Goal: Task Accomplishment & Management: Use online tool/utility

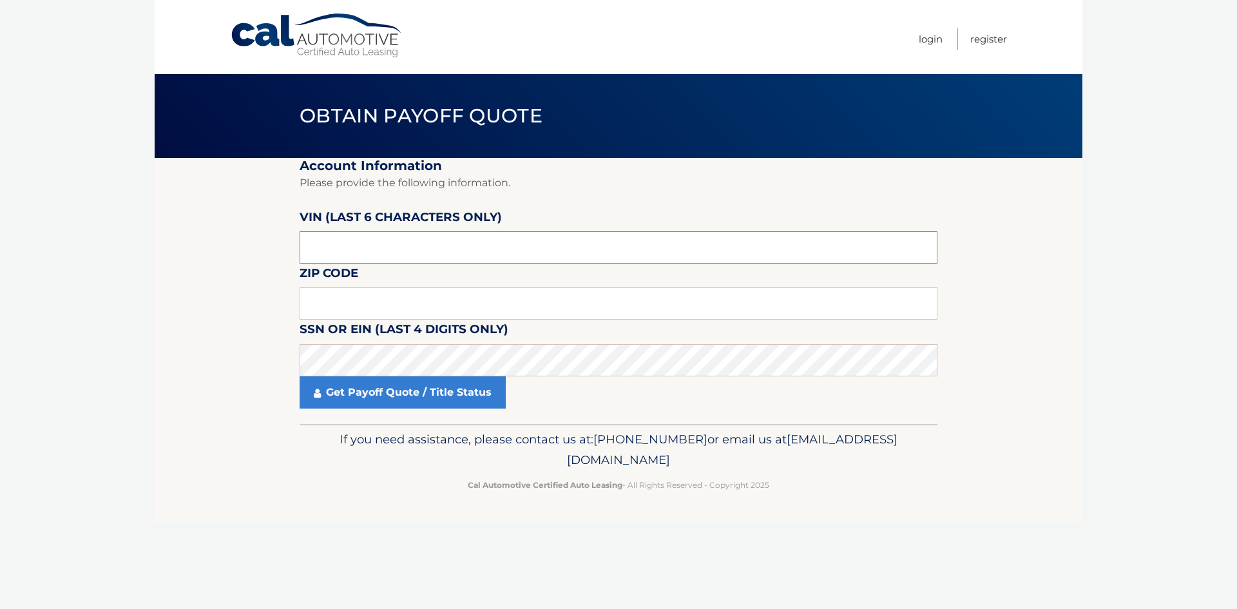
click at [398, 251] on input "text" at bounding box center [618, 247] width 638 height 32
type input "171049"
click at [401, 310] on input "text" at bounding box center [618, 303] width 638 height 32
type input "19010"
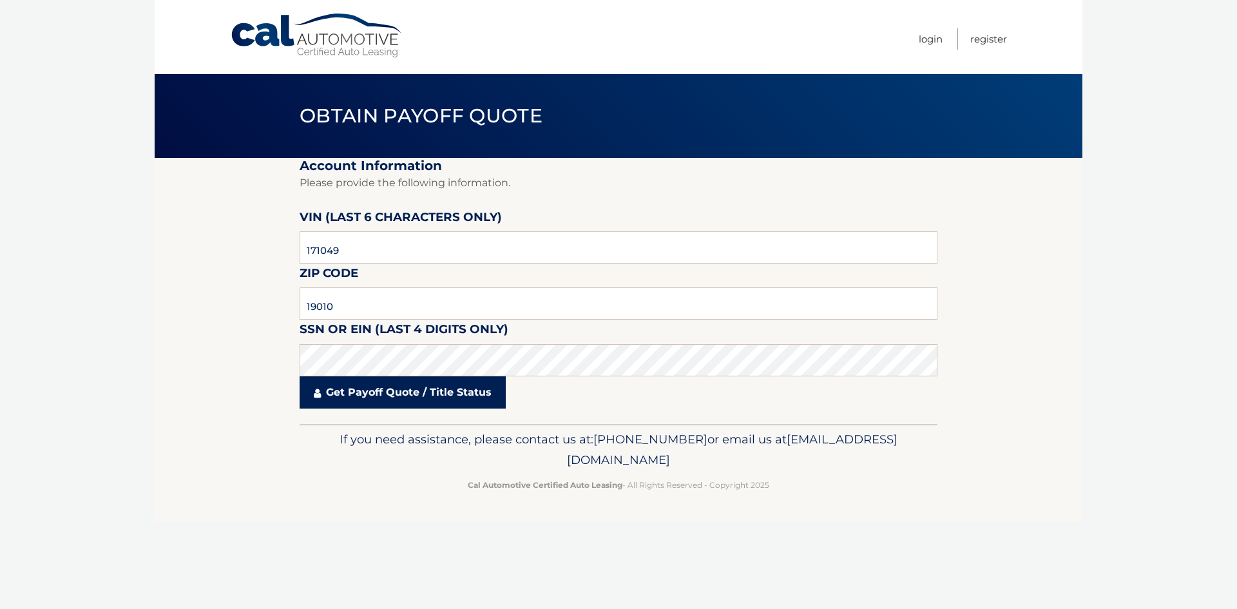
click at [402, 380] on link "Get Payoff Quote / Title Status" at bounding box center [402, 392] width 206 height 32
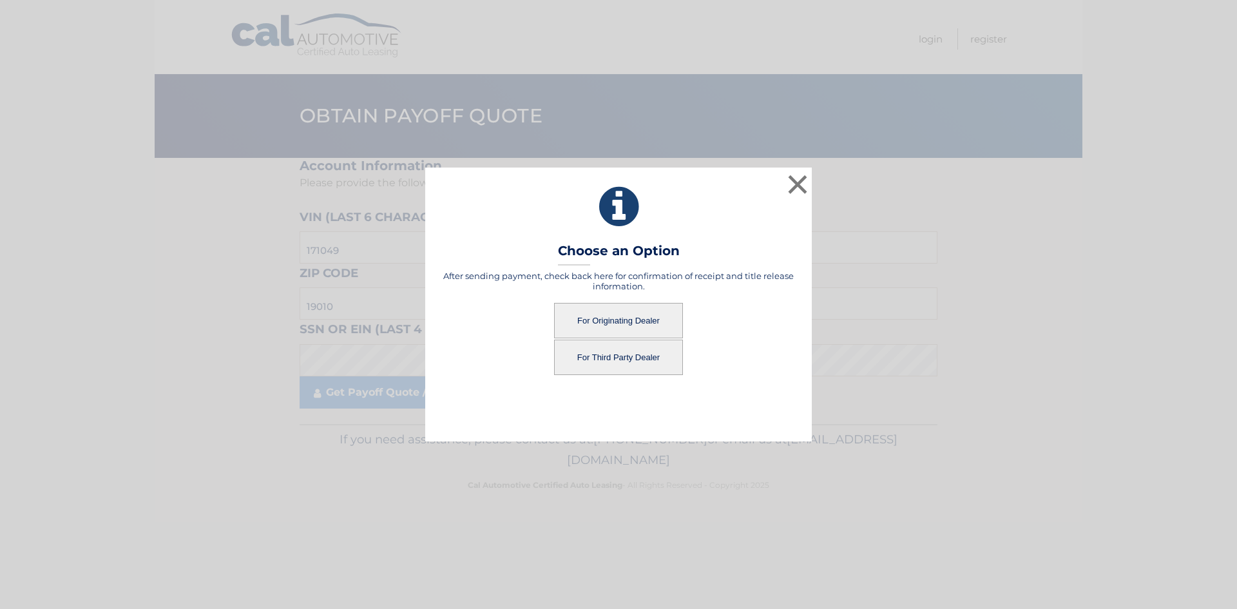
click at [640, 325] on button "For Originating Dealer" at bounding box center [618, 320] width 129 height 35
click at [641, 318] on button "For Originating Dealer" at bounding box center [618, 320] width 129 height 35
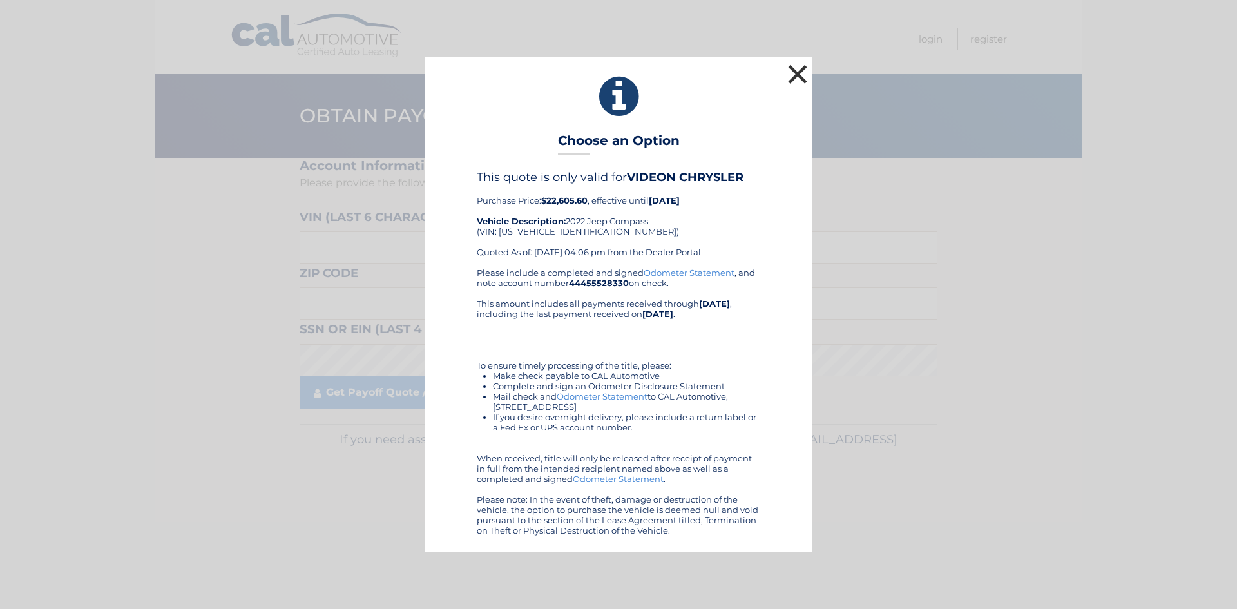
click at [794, 67] on button "×" at bounding box center [797, 74] width 26 height 26
